Goal: Task Accomplishment & Management: Use online tool/utility

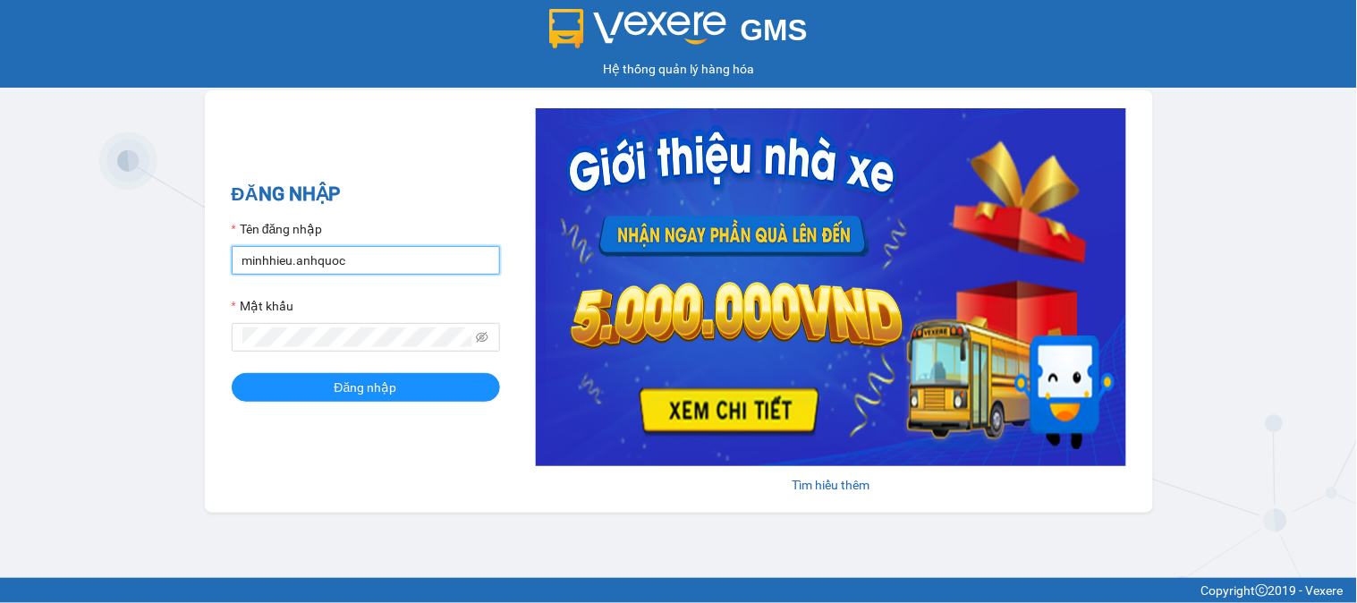
click at [430, 253] on input "minhhieu.anhquoc" at bounding box center [366, 260] width 268 height 29
type input "baochau.anhquoc"
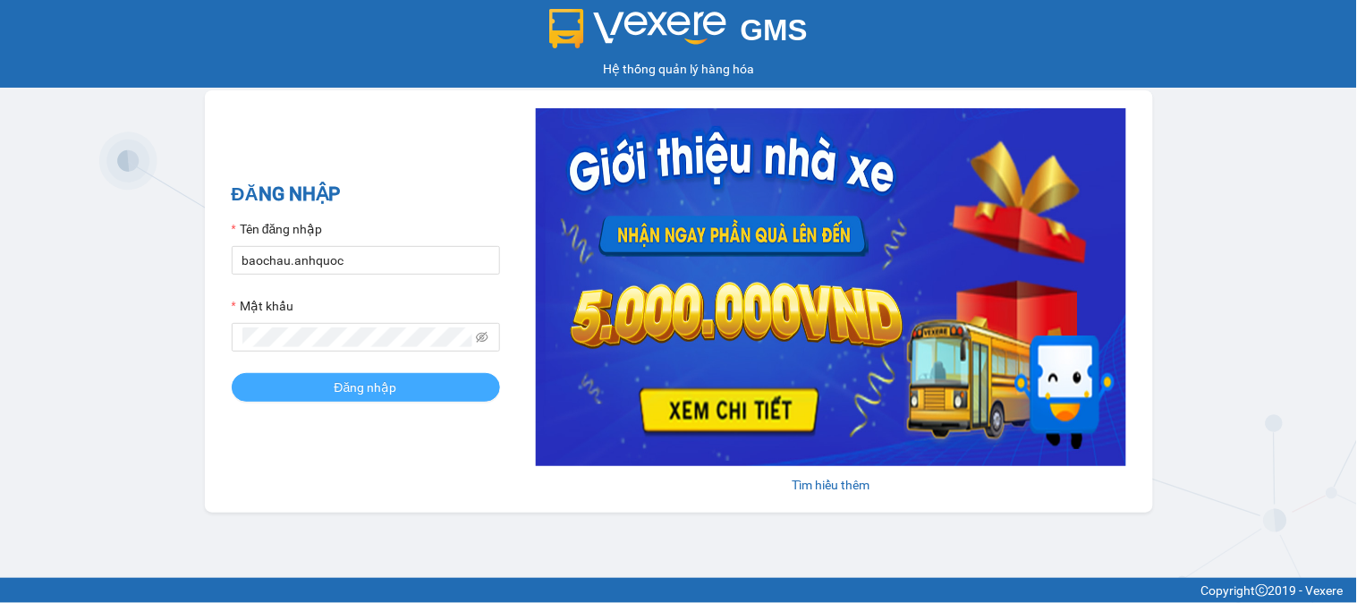
click at [433, 400] on button "Đăng nhập" at bounding box center [366, 387] width 268 height 29
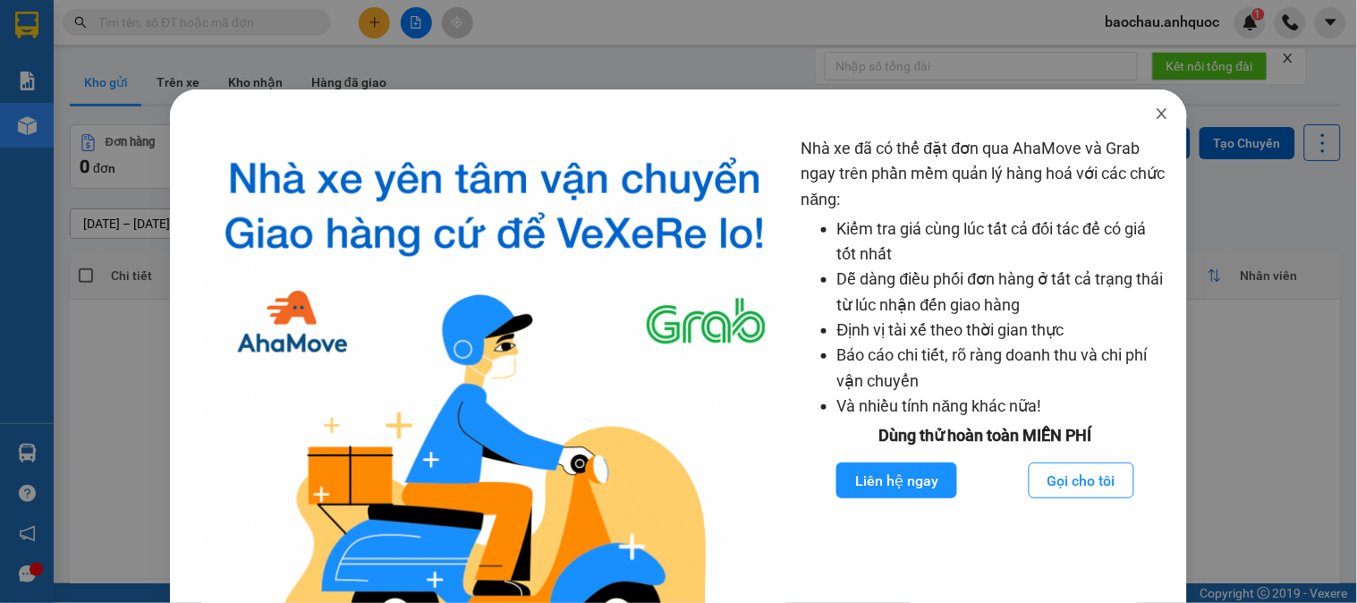
click at [1155, 117] on icon "close" at bounding box center [1162, 113] width 14 height 14
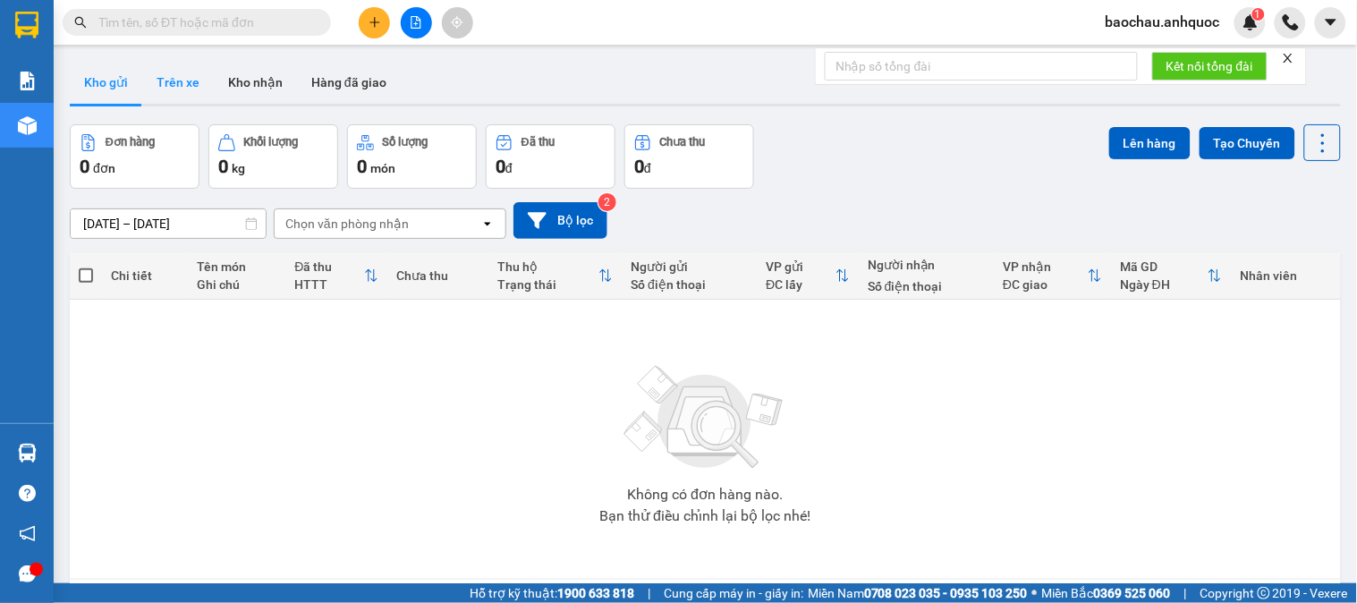
click at [208, 74] on button "Trên xe" at bounding box center [178, 82] width 72 height 43
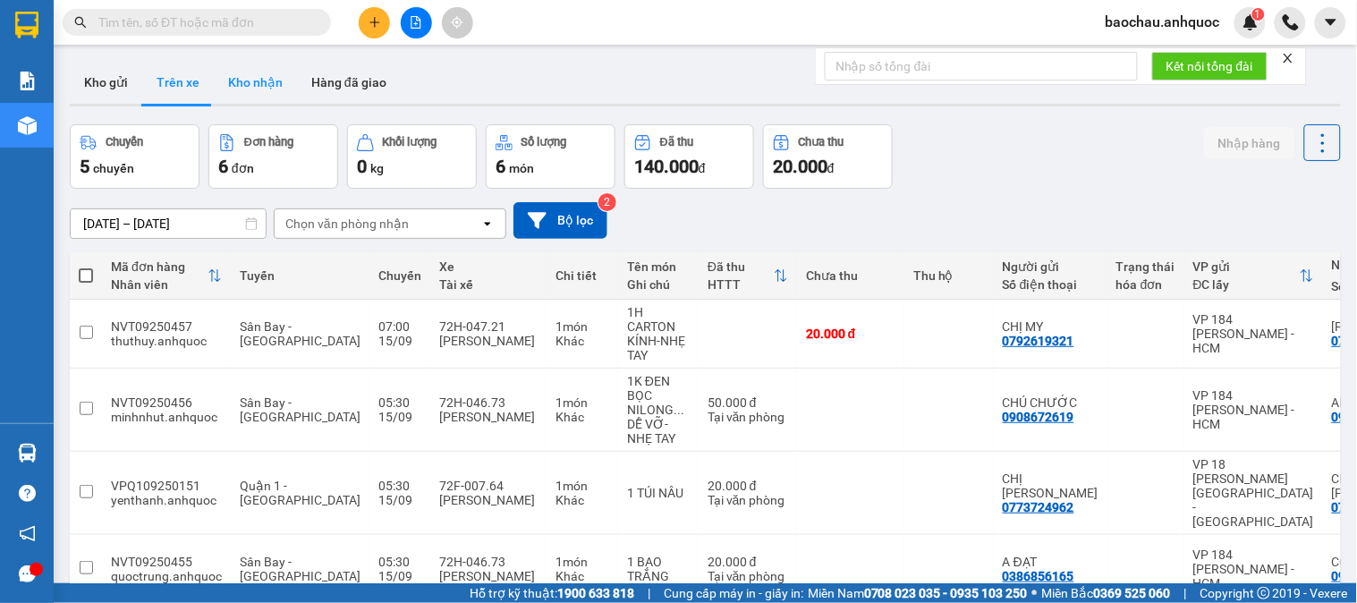
click at [250, 79] on button "Kho nhận" at bounding box center [255, 82] width 83 height 43
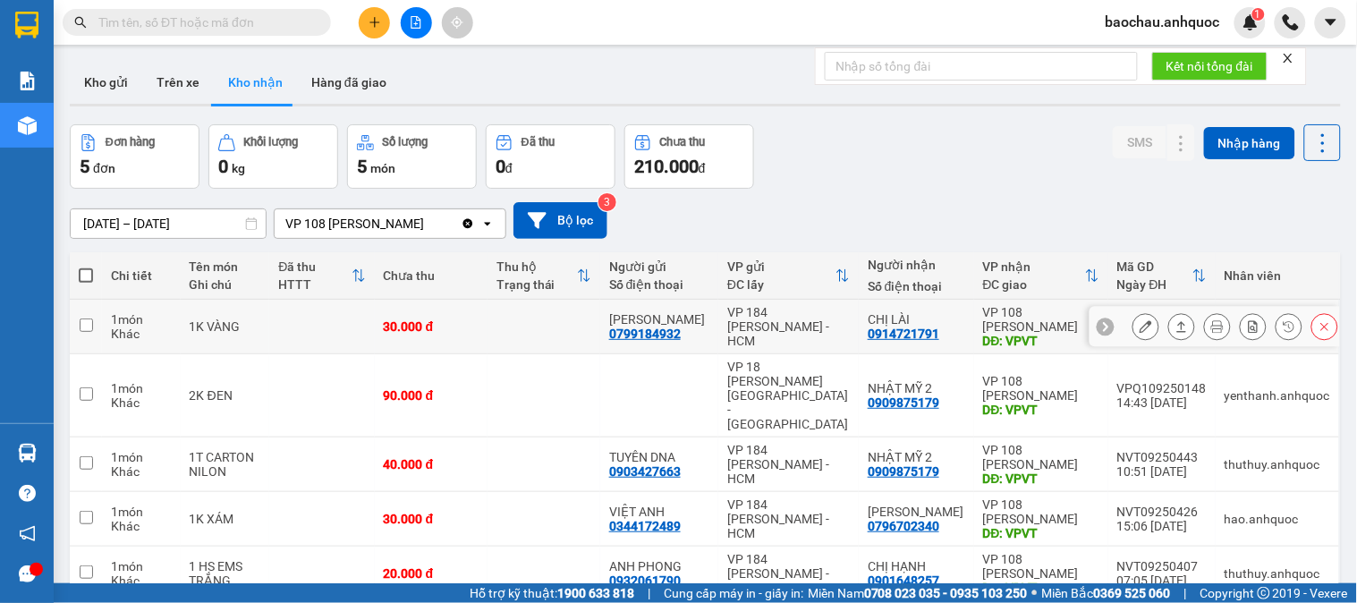
scroll to position [82, 0]
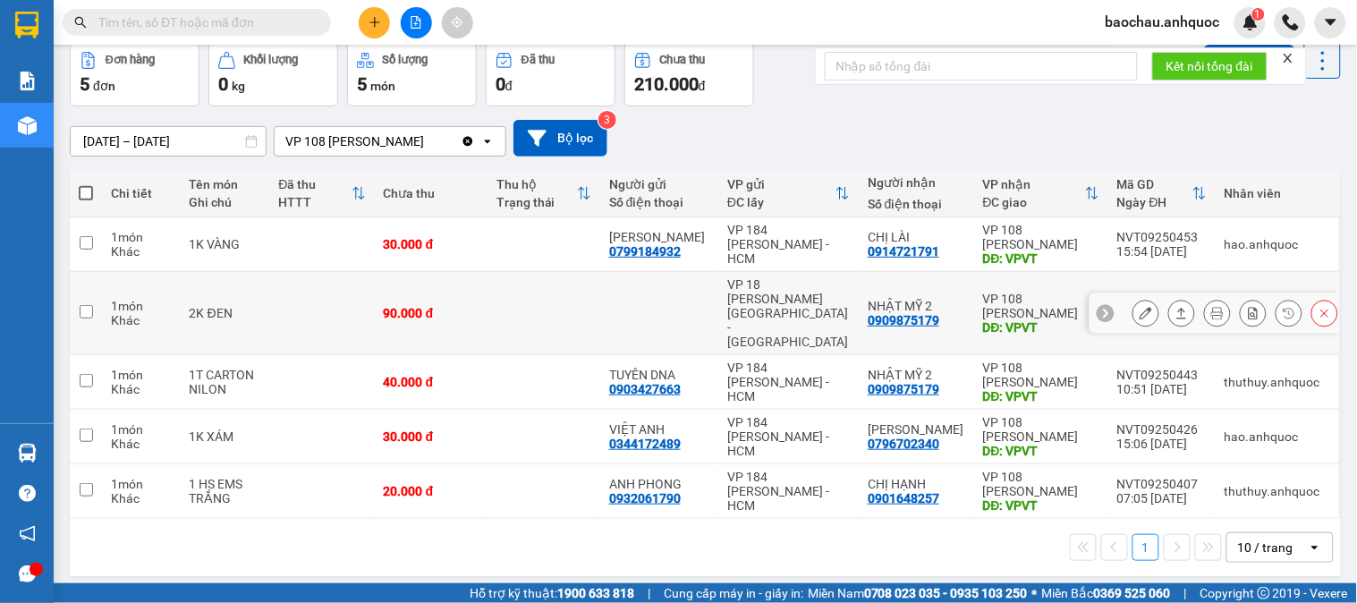
click at [1140, 307] on icon at bounding box center [1146, 313] width 13 height 13
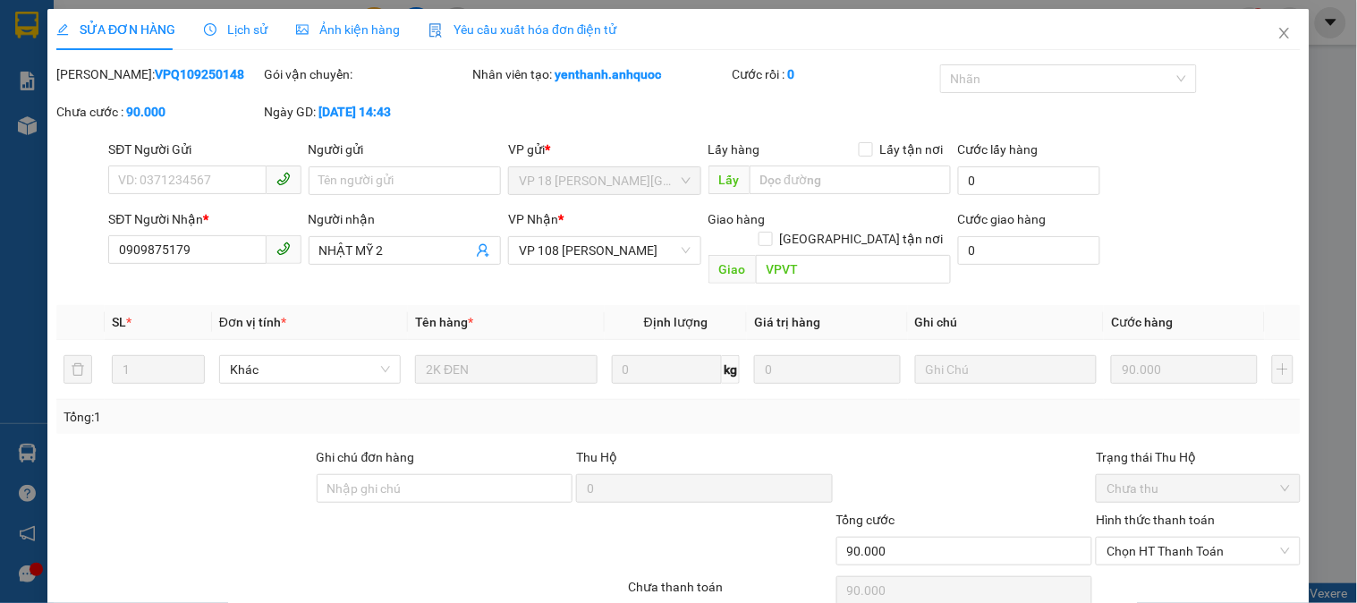
type input "0909875179"
type input "NHẬT MỸ 2"
type input "VPVT"
type input "90.000"
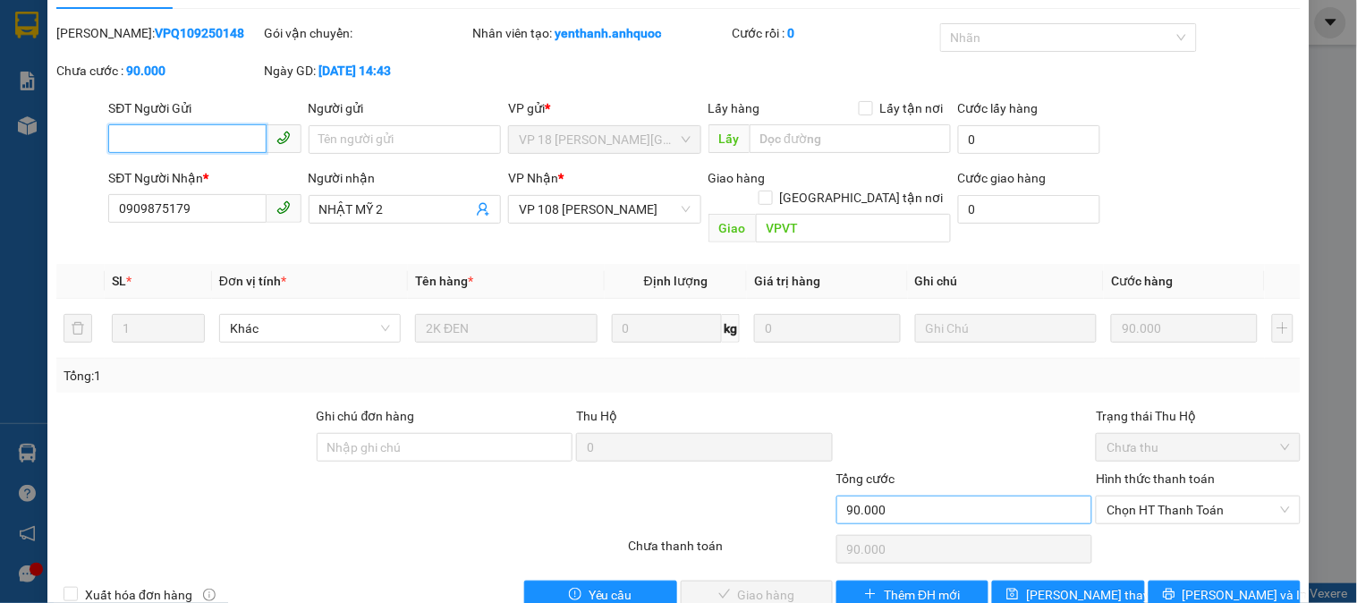
scroll to position [63, 0]
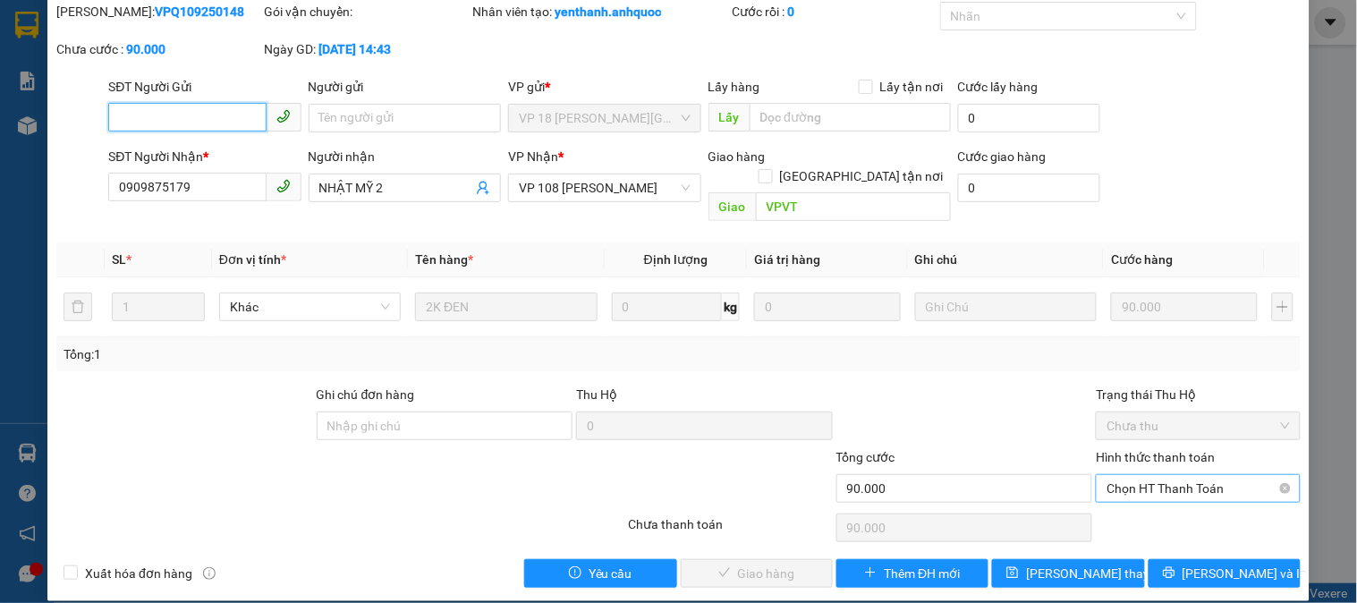
click at [1136, 479] on span "Chọn HT Thanh Toán" at bounding box center [1198, 488] width 183 height 27
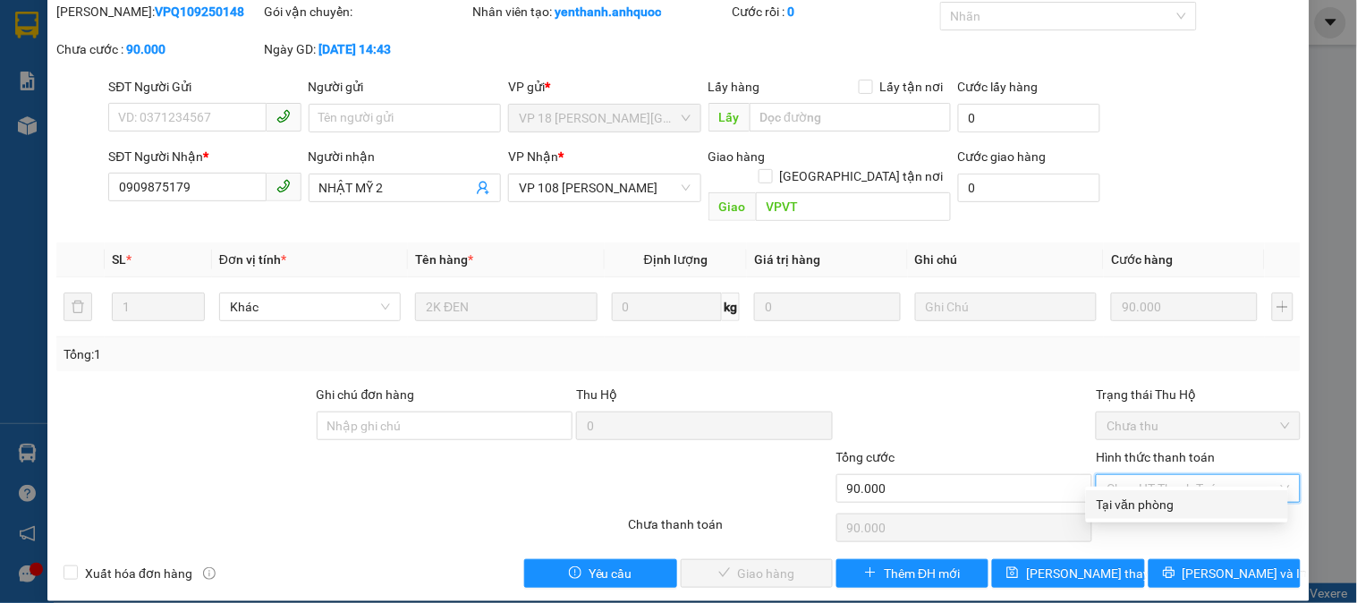
click at [1147, 503] on div "Tại văn phòng" at bounding box center [1187, 505] width 181 height 20
type input "0"
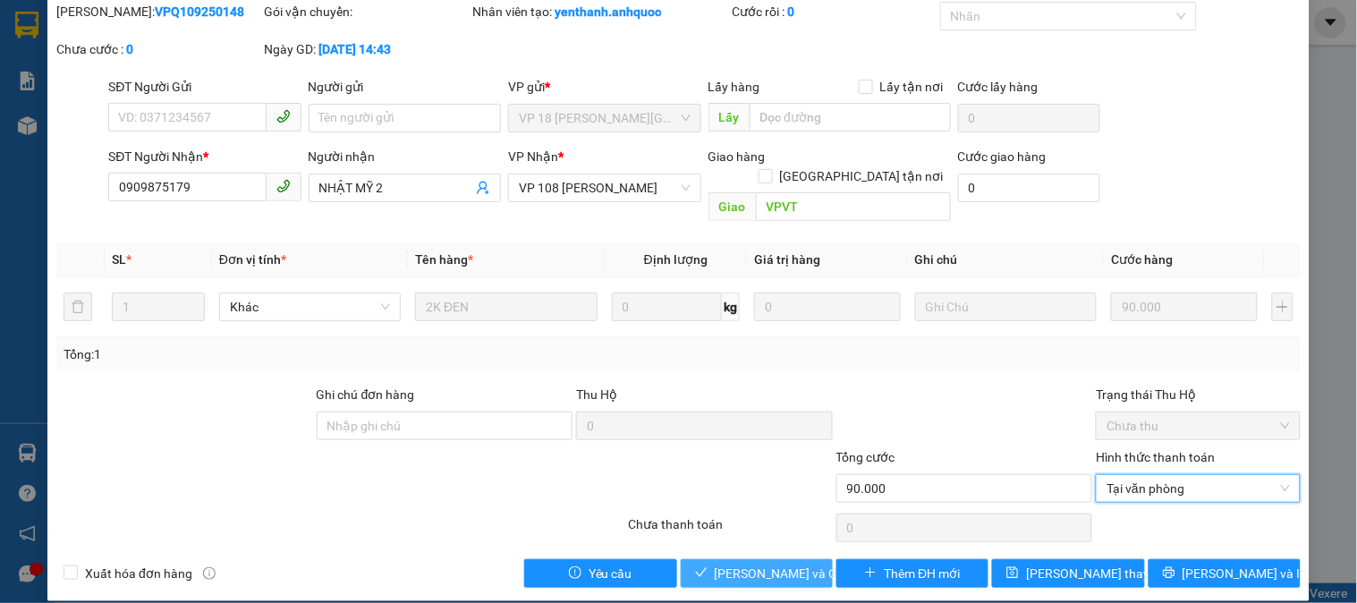
click at [726, 564] on span "Lưu và Giao hàng" at bounding box center [801, 574] width 172 height 20
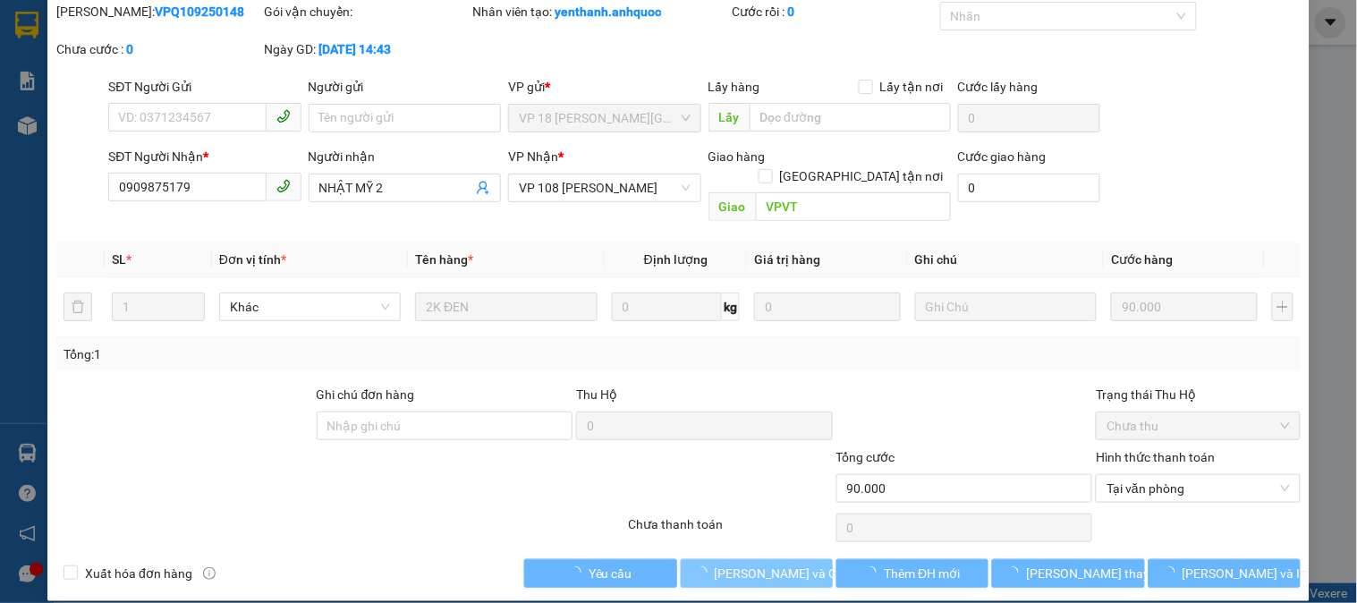
scroll to position [0, 0]
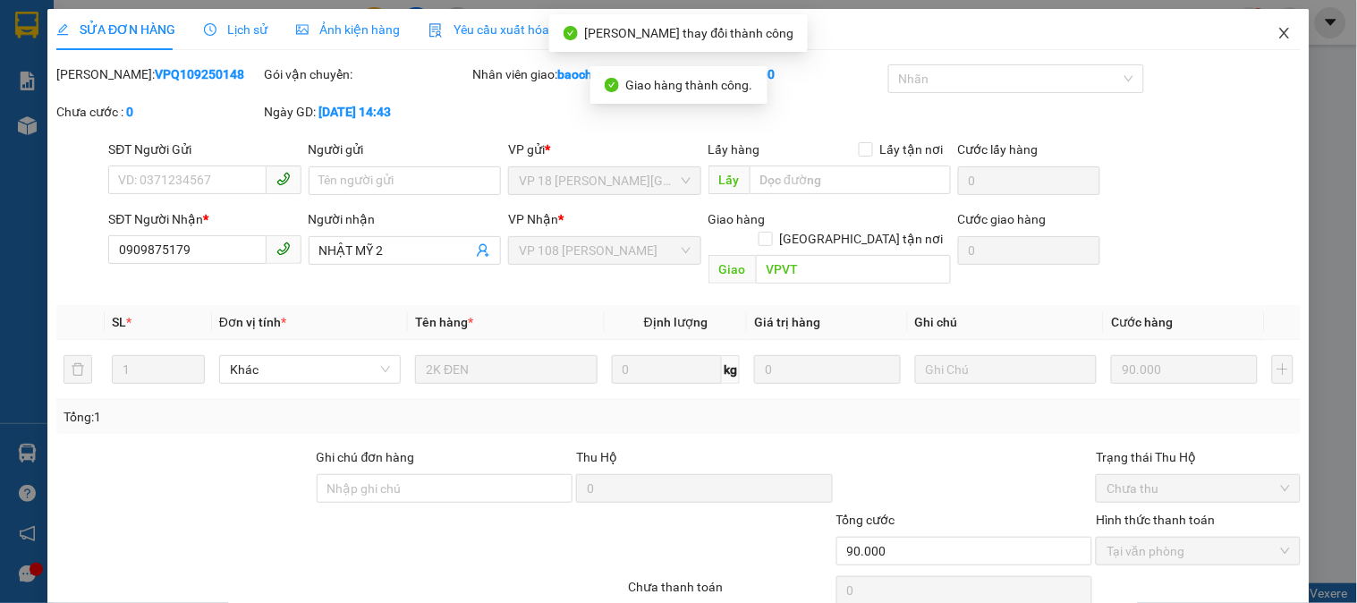
click at [1261, 37] on span "Close" at bounding box center [1285, 34] width 50 height 50
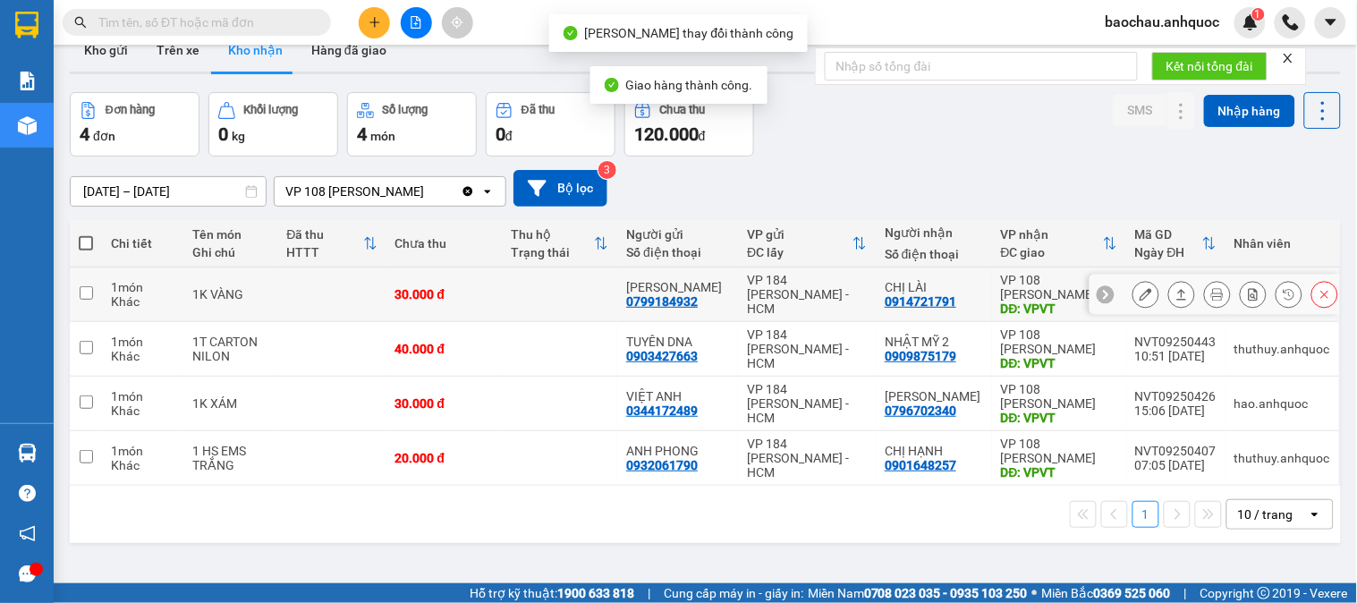
scroll to position [82, 0]
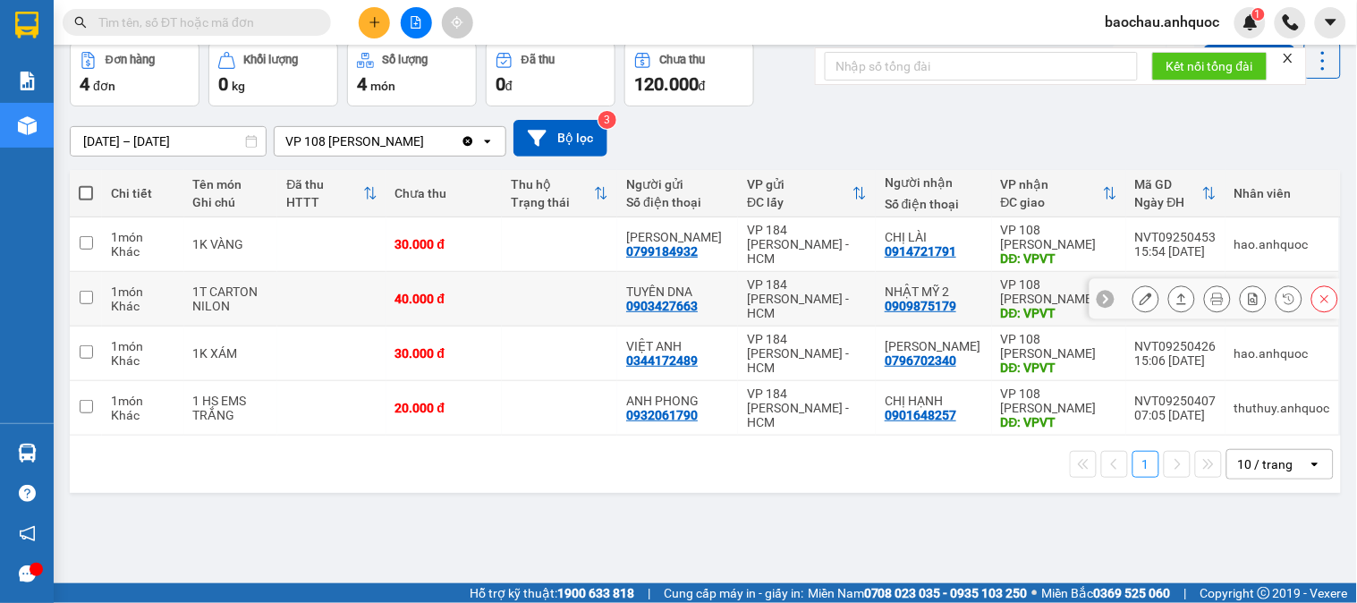
click at [1140, 297] on icon at bounding box center [1146, 299] width 13 height 13
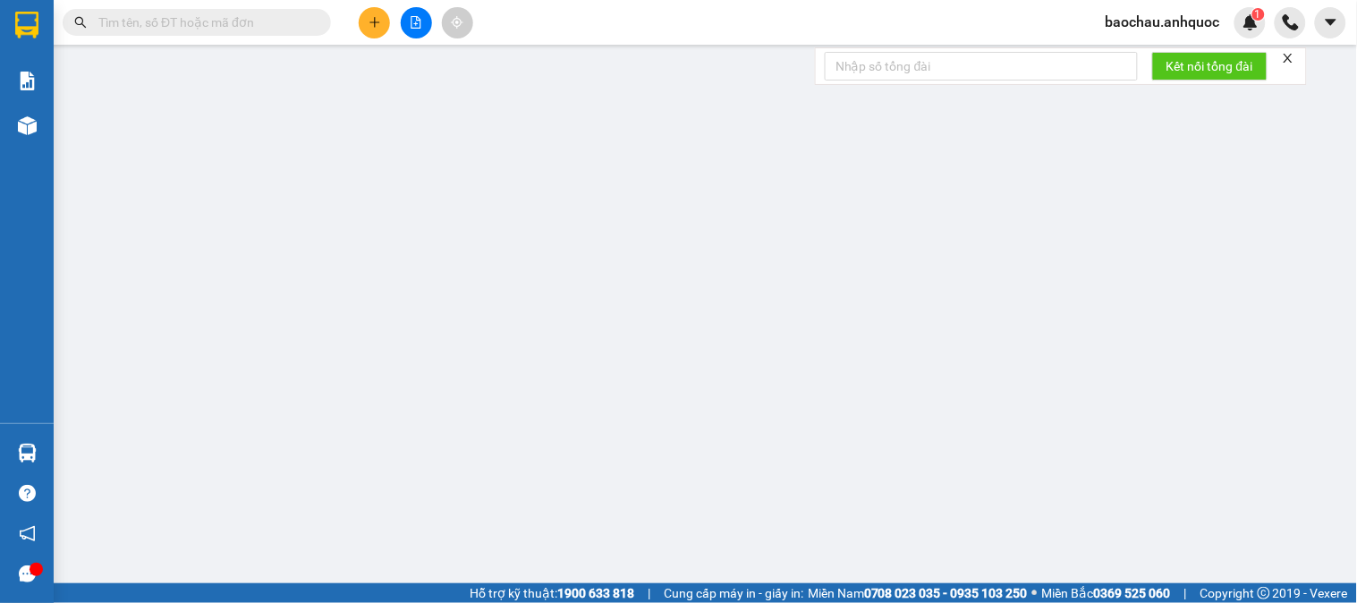
type input "0903427663"
type input "TUYÊN DNA"
type input "0909875179"
type input "NHẬT MỸ 2"
type input "VPVT"
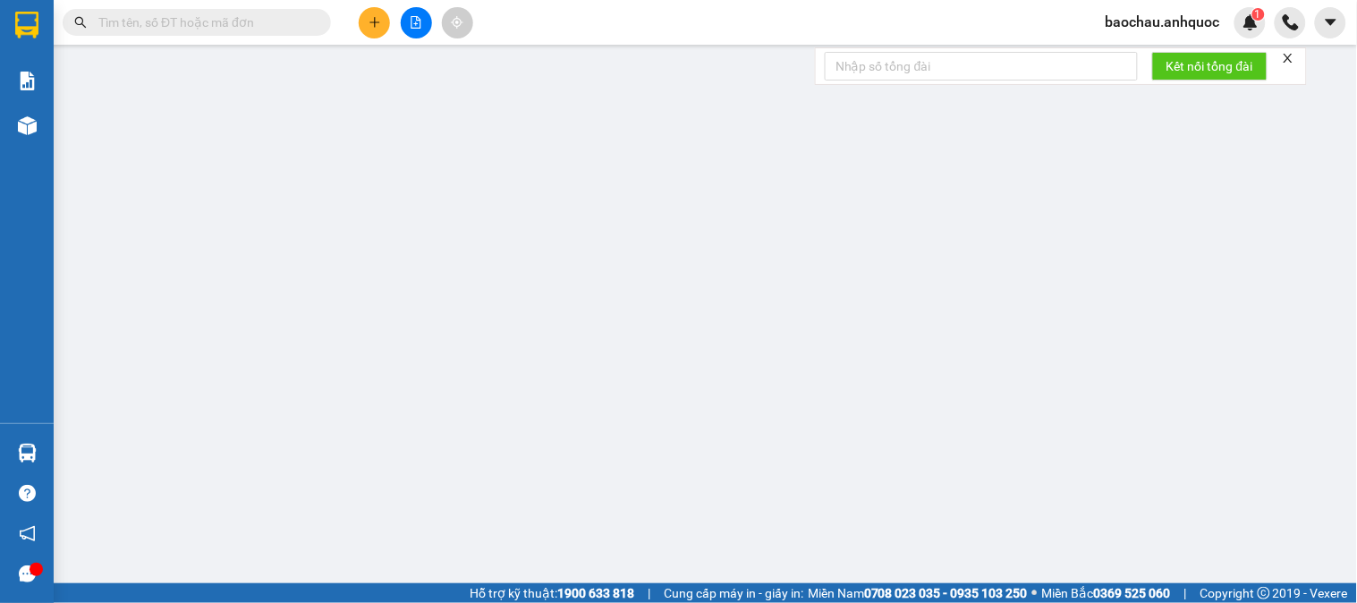
type input "40.000"
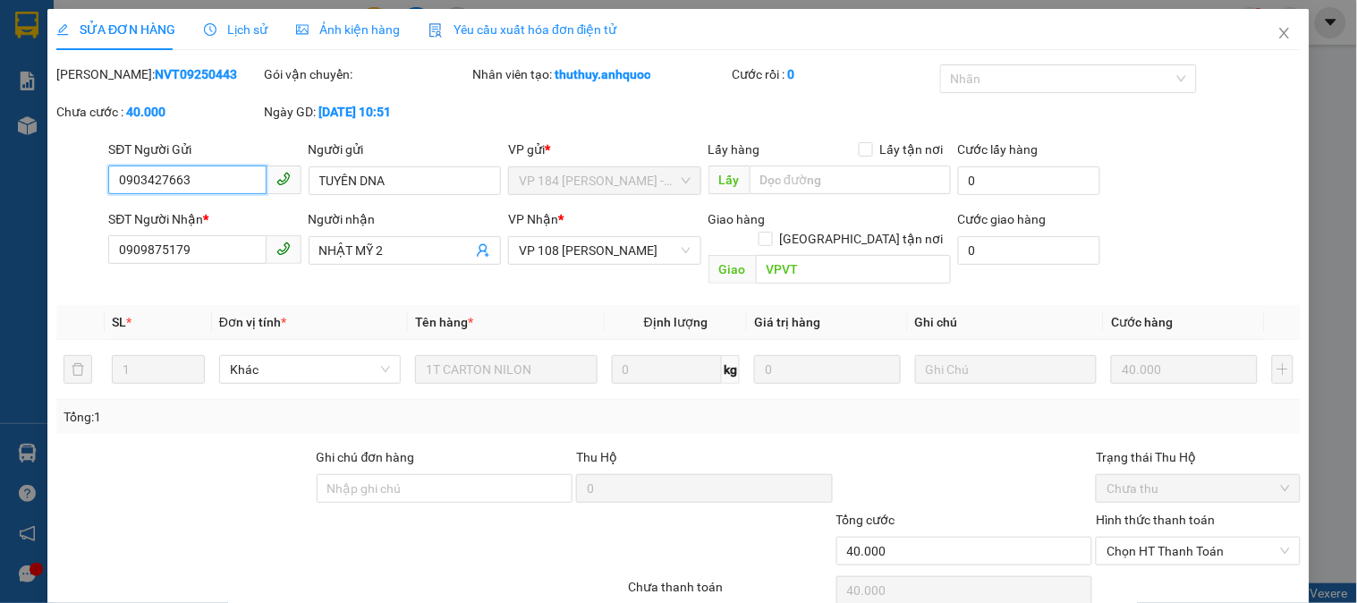
scroll to position [63, 0]
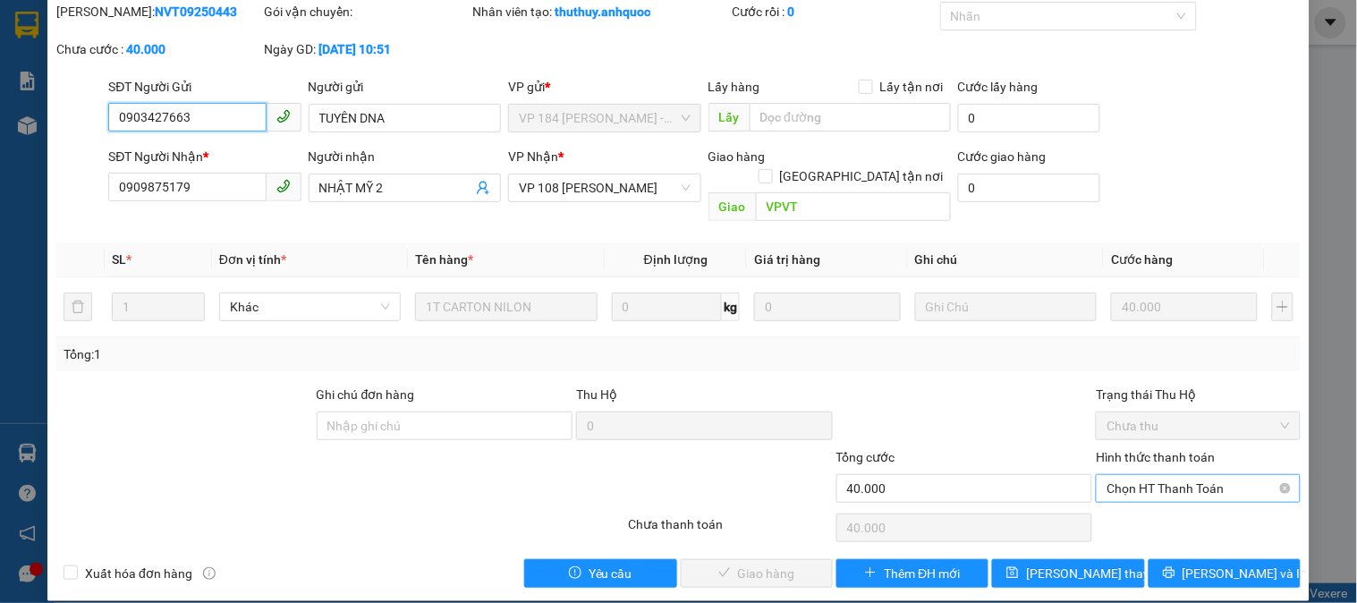
click at [1134, 475] on span "Chọn HT Thanh Toán" at bounding box center [1198, 488] width 183 height 27
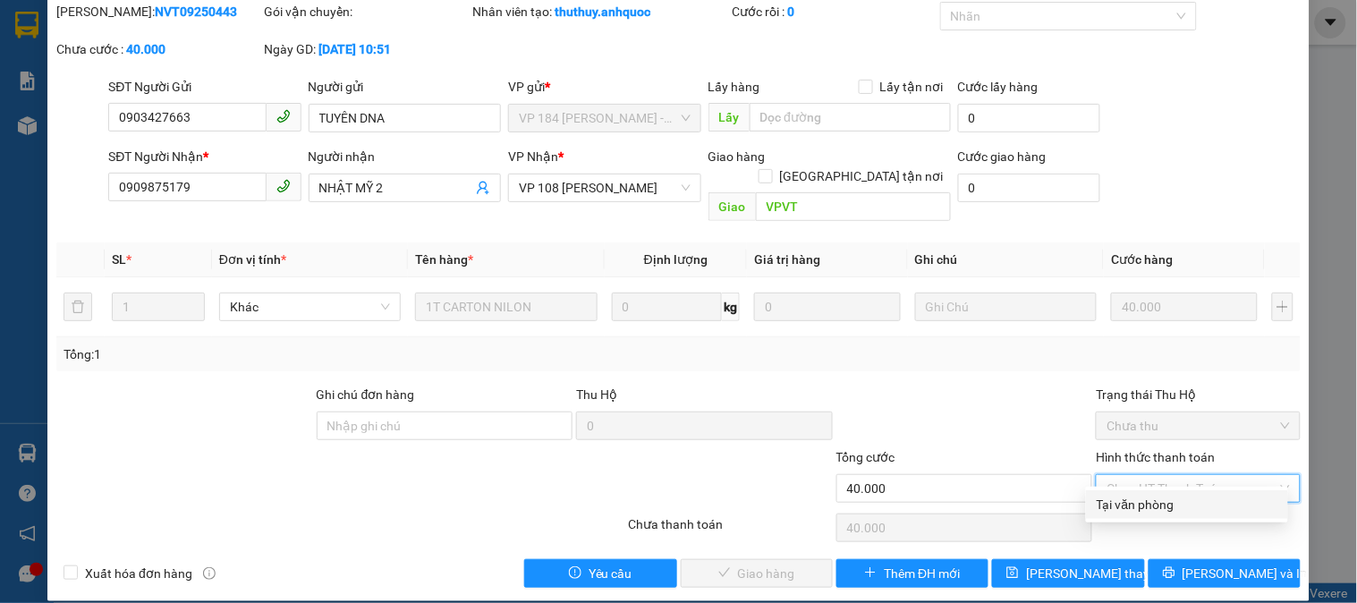
click at [1141, 490] on div "Tại văn phòng" at bounding box center [1187, 504] width 202 height 29
type input "0"
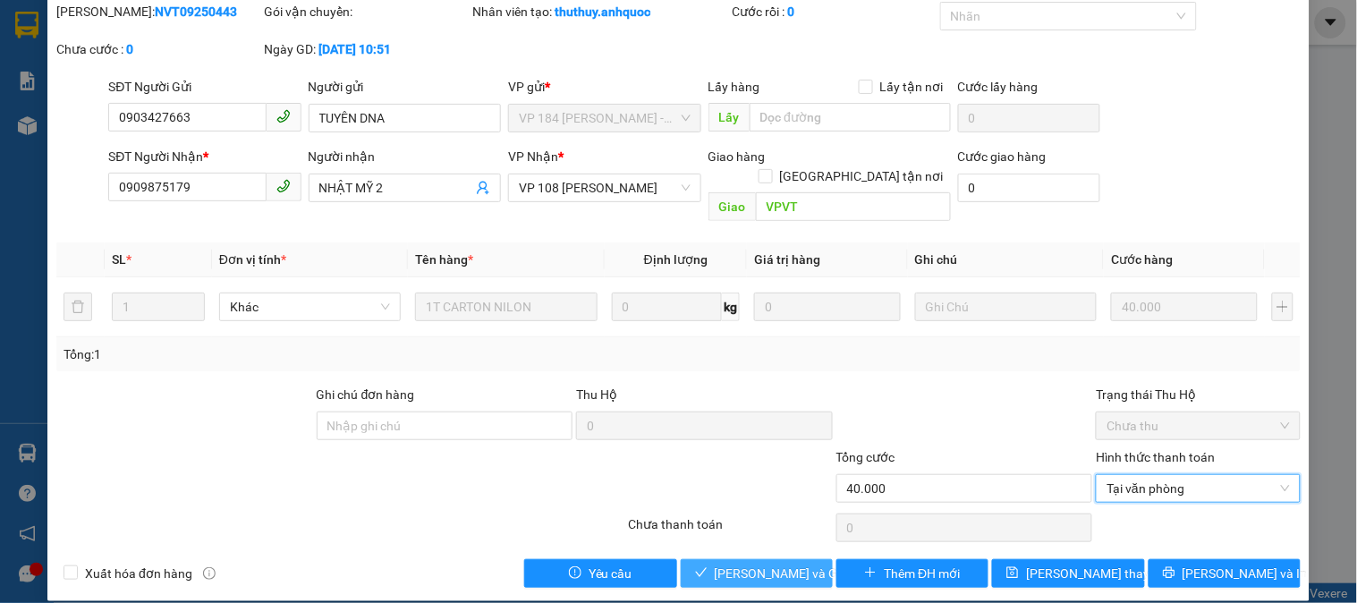
click at [767, 564] on span "Lưu và Giao hàng" at bounding box center [801, 574] width 172 height 20
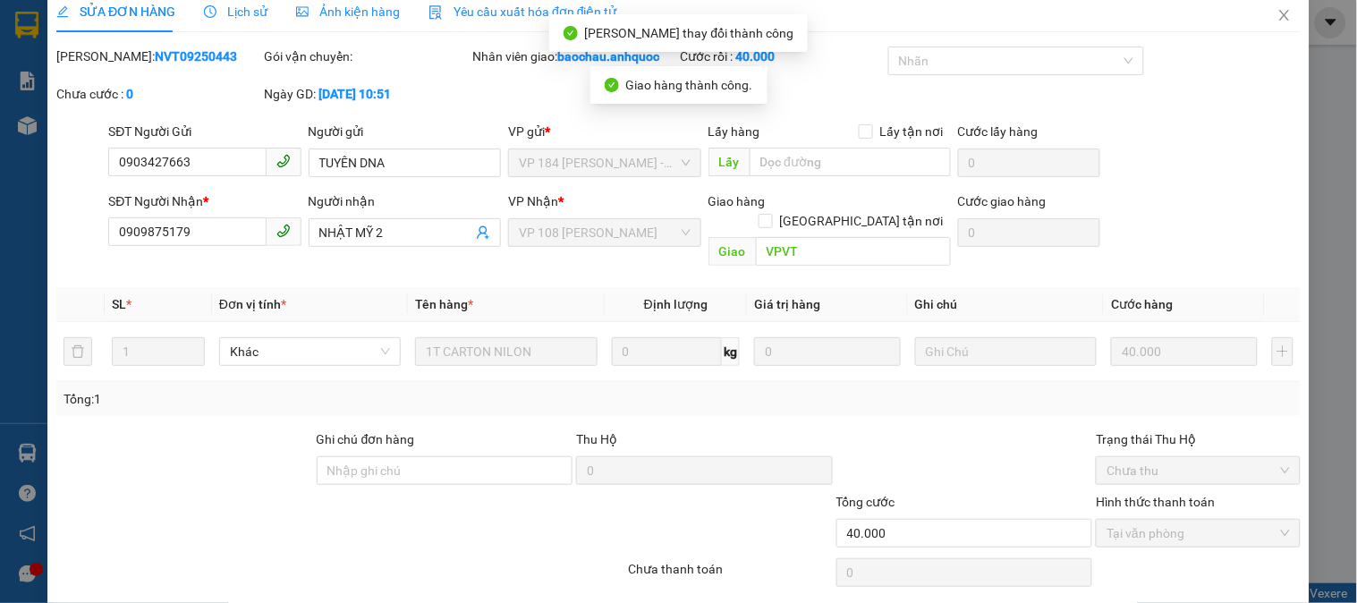
scroll to position [0, 0]
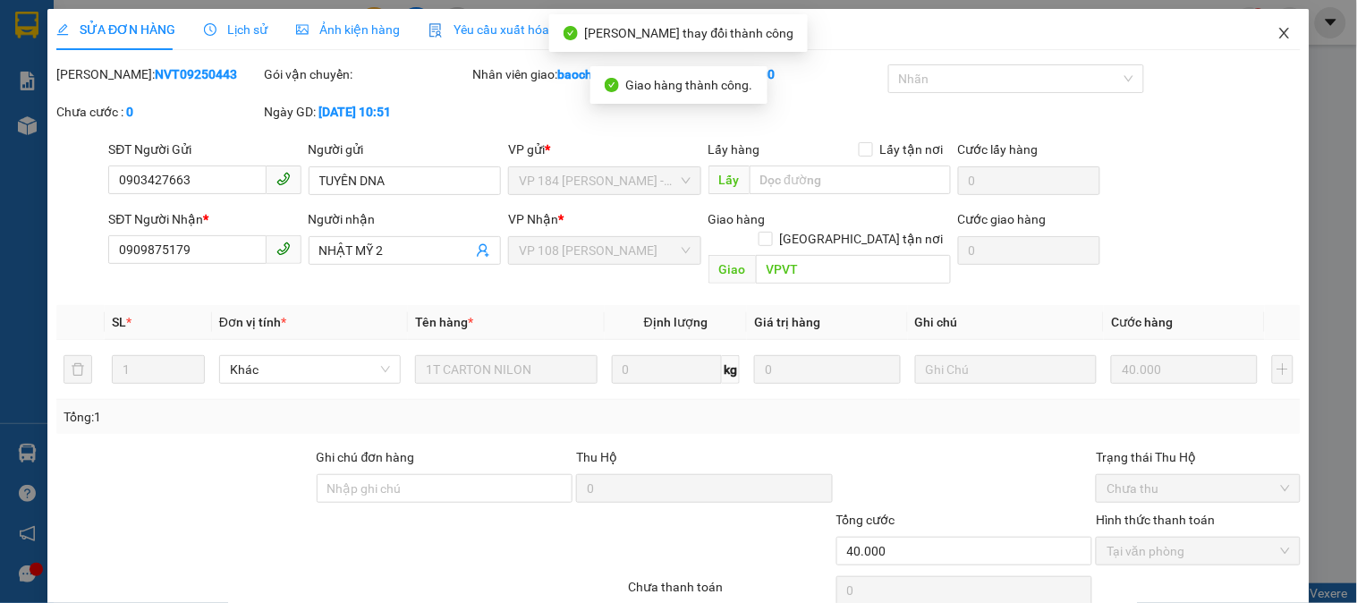
click at [1263, 47] on span "Close" at bounding box center [1285, 34] width 50 height 50
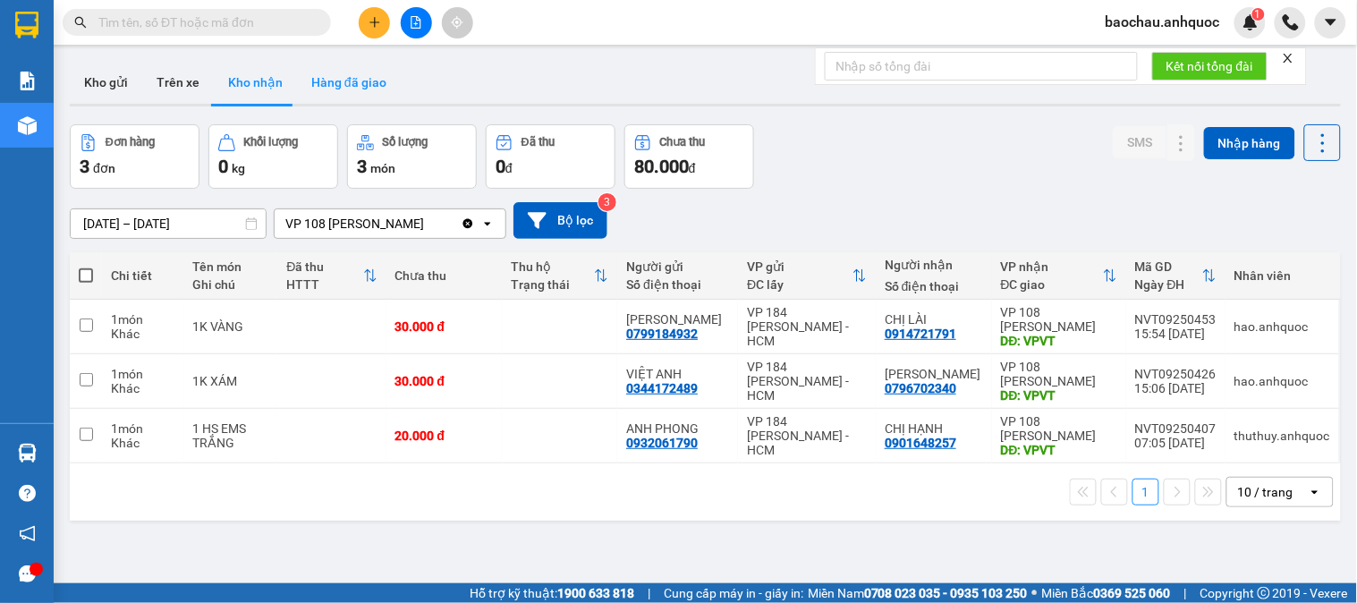
click at [310, 90] on button "Hàng đã giao" at bounding box center [349, 82] width 104 height 43
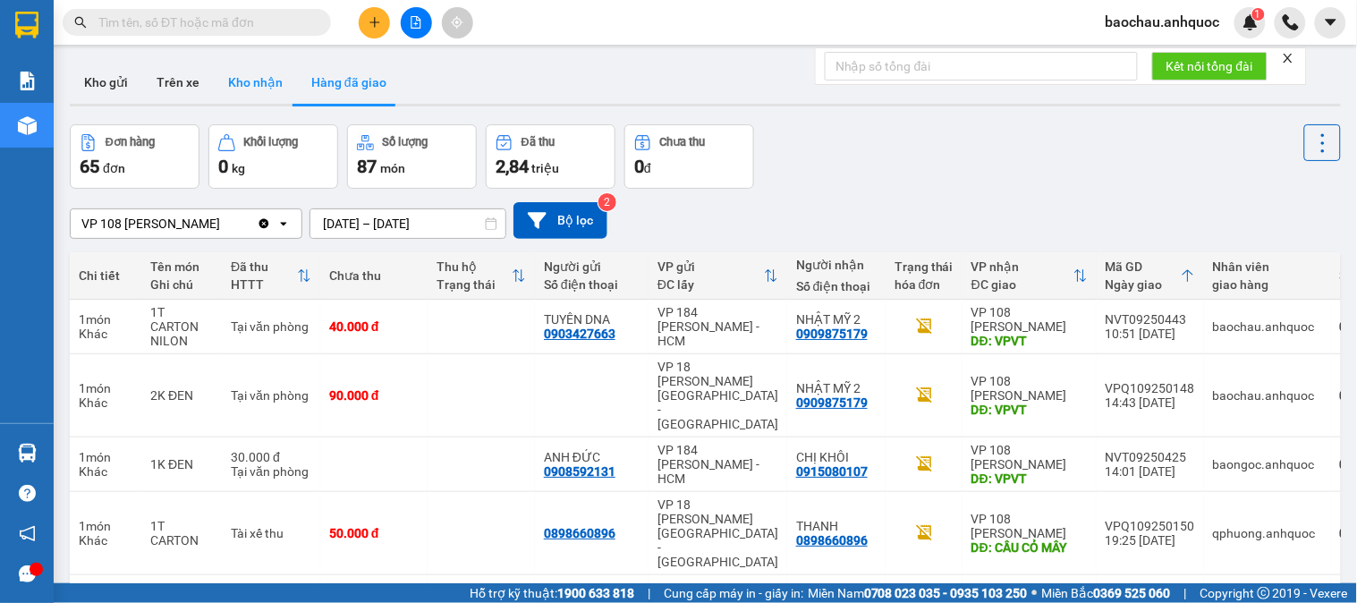
click at [266, 65] on button "Kho nhận" at bounding box center [255, 82] width 83 height 43
